Goal: Task Accomplishment & Management: Use online tool/utility

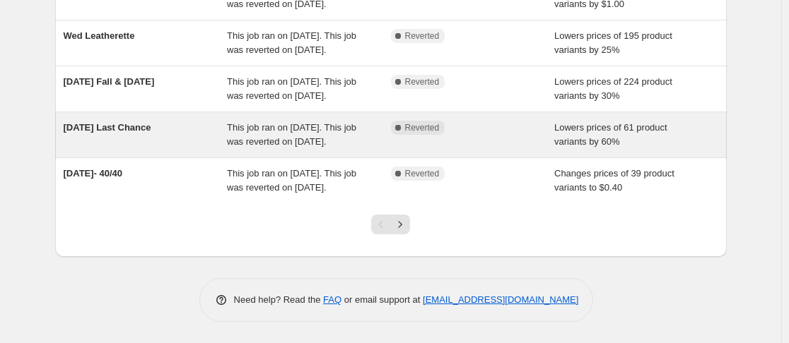
scroll to position [526, 0]
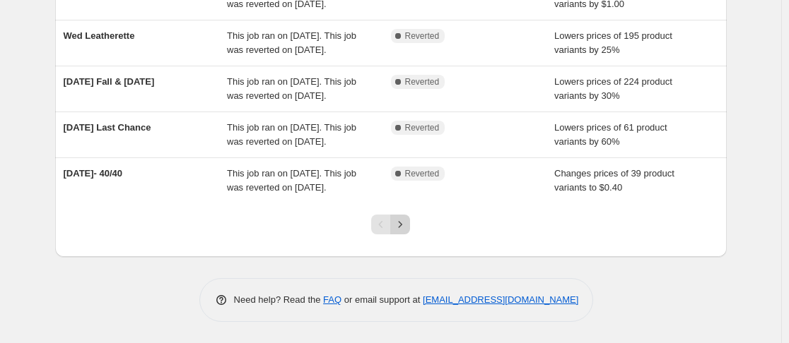
click at [403, 223] on icon "Next" at bounding box center [400, 225] width 14 height 14
click at [402, 227] on icon "Next" at bounding box center [401, 224] width 4 height 6
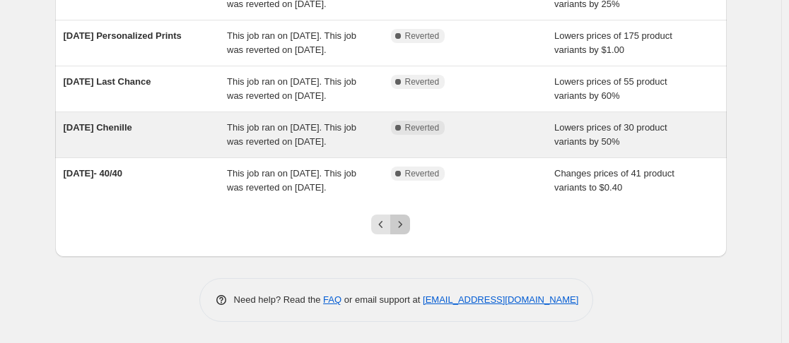
click at [403, 227] on icon "Next" at bounding box center [400, 225] width 14 height 14
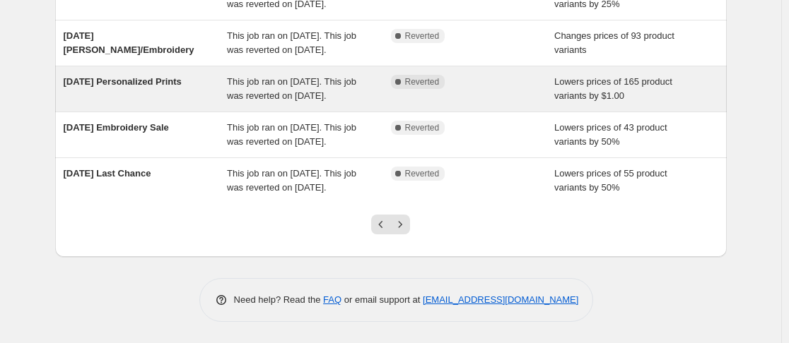
click at [403, 226] on icon "Next" at bounding box center [400, 225] width 14 height 14
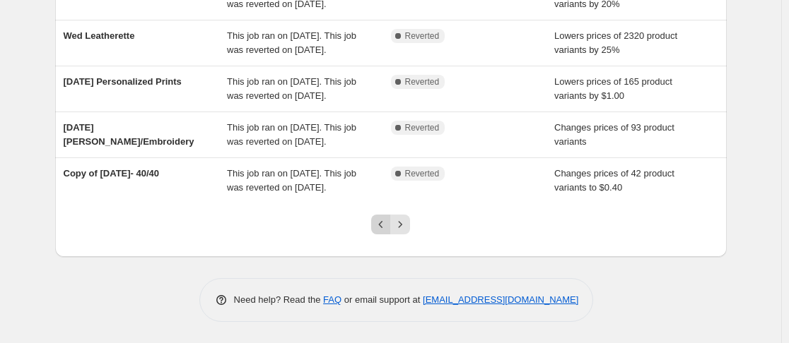
click at [381, 230] on icon "Previous" at bounding box center [381, 225] width 14 height 14
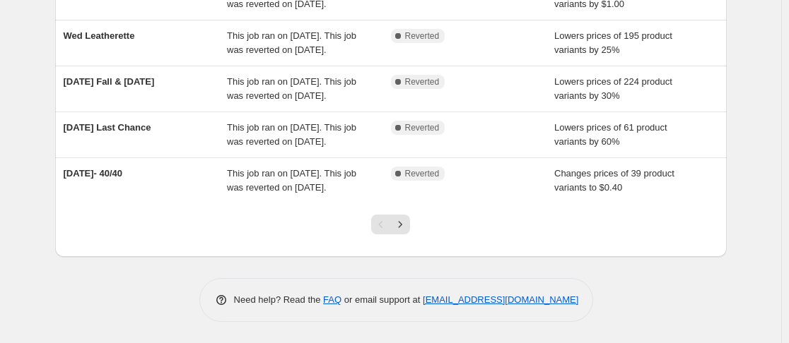
scroll to position [495, 0]
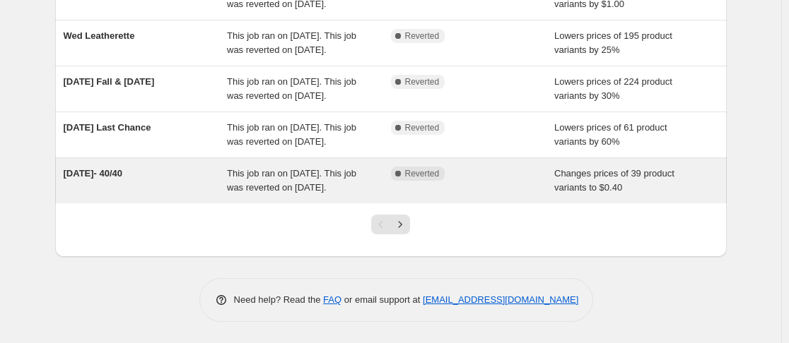
click at [252, 191] on span "This job ran on [DATE]. This job was reverted on [DATE]." at bounding box center [291, 180] width 129 height 25
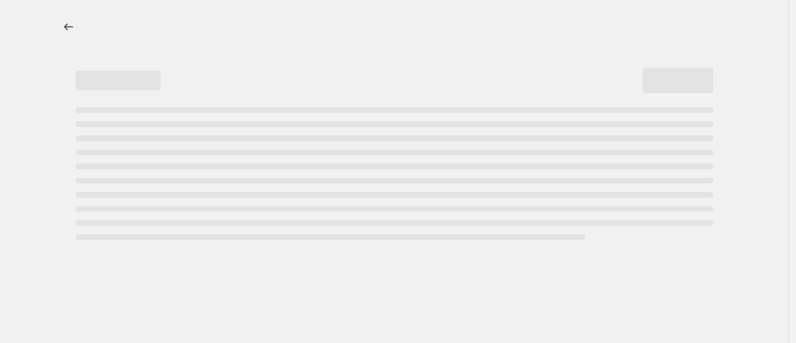
select select "no_change"
select select "collection"
select select "not_equal"
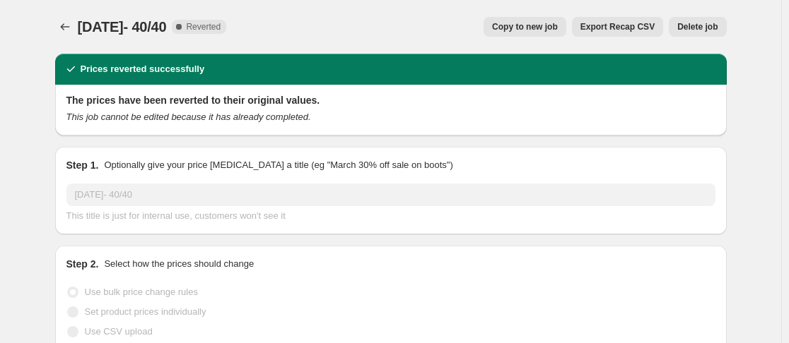
click at [515, 31] on span "Copy to new job" at bounding box center [525, 26] width 66 height 11
select select "no_change"
select select "collection"
select select "not_equal"
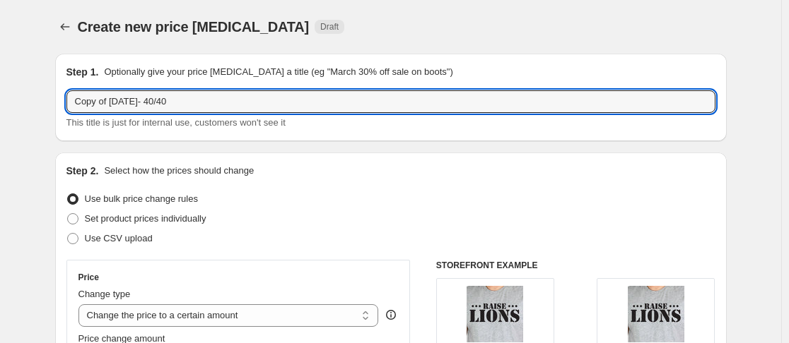
drag, startPoint x: 115, startPoint y: 103, endPoint x: 50, endPoint y: 118, distance: 66.7
click at [100, 100] on input "[DATE]- 40/40" at bounding box center [390, 101] width 649 height 23
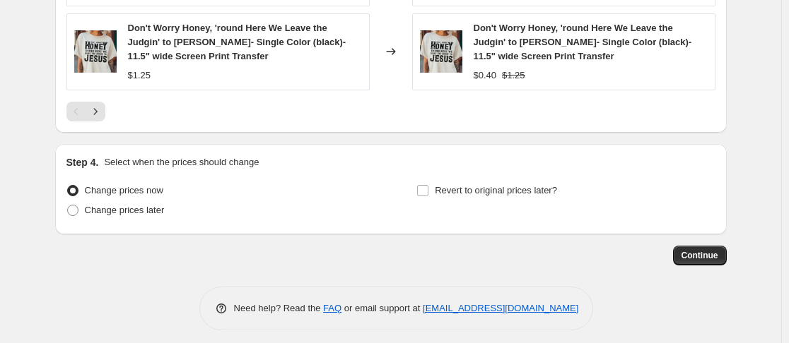
scroll to position [1164, 0]
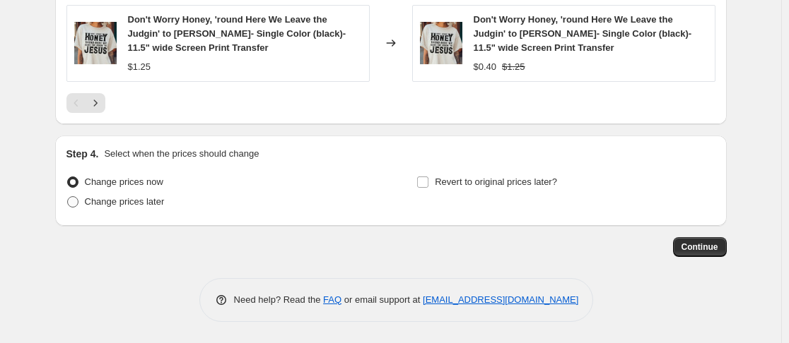
type input "09/29/2025- 40/40"
click at [78, 201] on span at bounding box center [72, 201] width 11 height 11
click at [68, 197] on input "Change prices later" at bounding box center [67, 196] width 1 height 1
radio input "true"
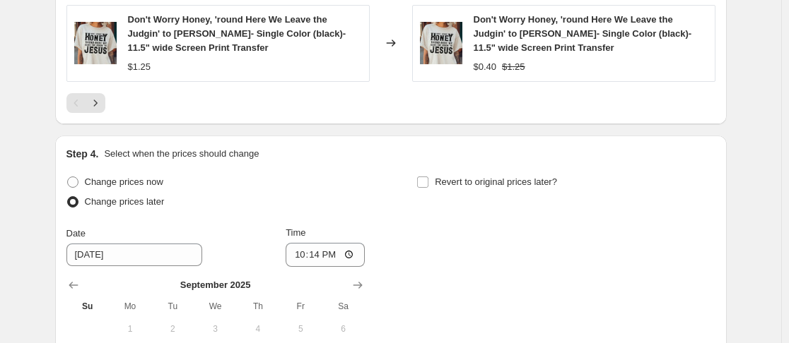
scroll to position [1306, 0]
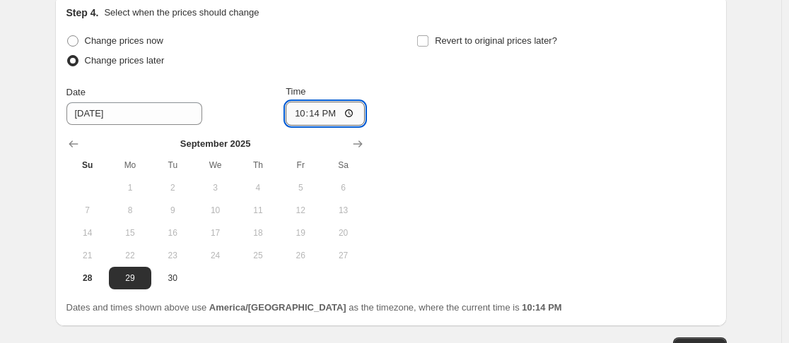
click at [294, 117] on input "22:14" at bounding box center [324, 114] width 79 height 24
type input "00:00"
click at [427, 42] on input "Revert to original prices later?" at bounding box center [422, 40] width 11 height 11
checkbox input "true"
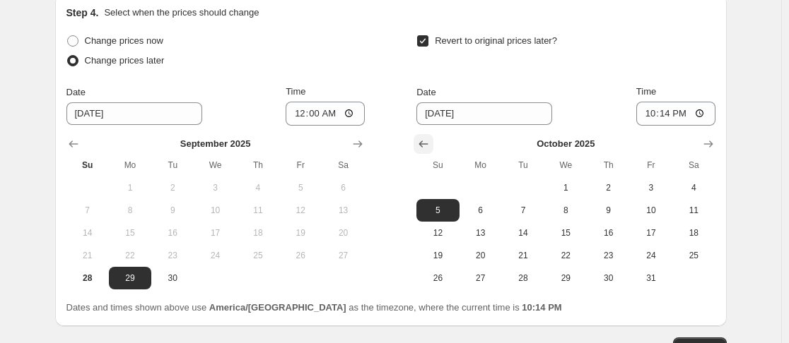
click at [430, 148] on icon "Show previous month, September 2025" at bounding box center [423, 144] width 14 height 14
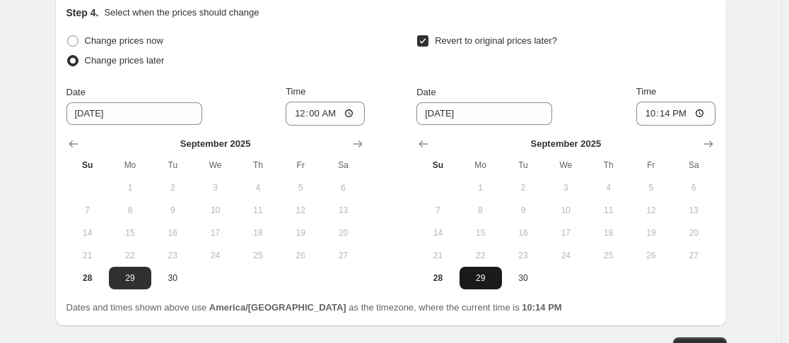
click at [485, 281] on span "29" at bounding box center [480, 278] width 31 height 11
type input "9/29/2025"
click at [647, 117] on input "22:14" at bounding box center [675, 114] width 79 height 24
type input "23:59"
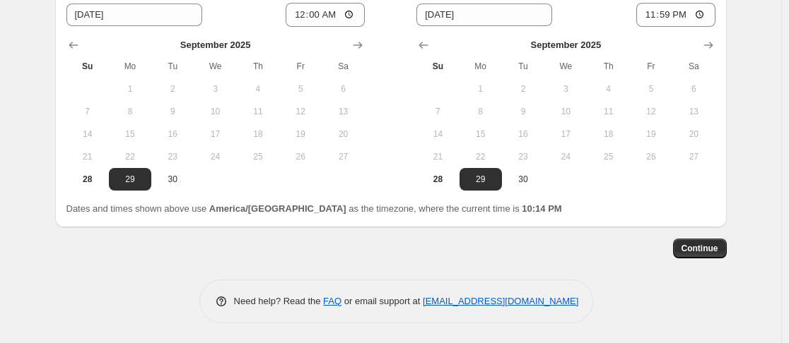
scroll to position [1406, 0]
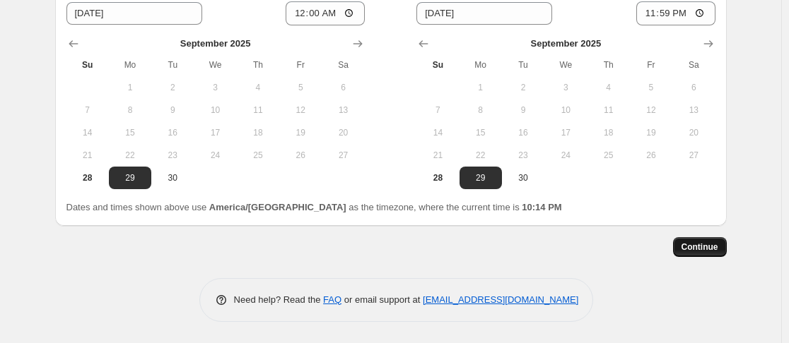
click at [709, 252] on span "Continue" at bounding box center [699, 247] width 37 height 11
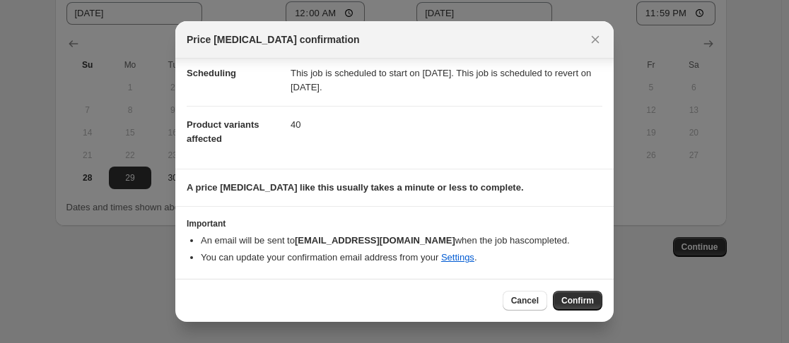
scroll to position [118, 0]
click at [585, 302] on span "Confirm" at bounding box center [577, 300] width 33 height 11
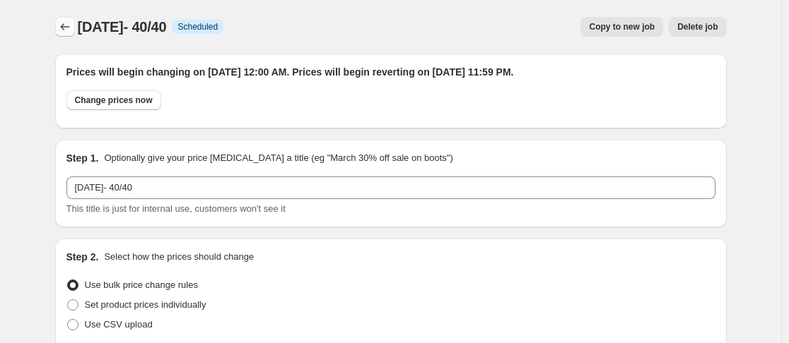
click at [62, 24] on icon "Price change jobs" at bounding box center [65, 27] width 14 height 14
